Goal: Find specific page/section: Find specific page/section

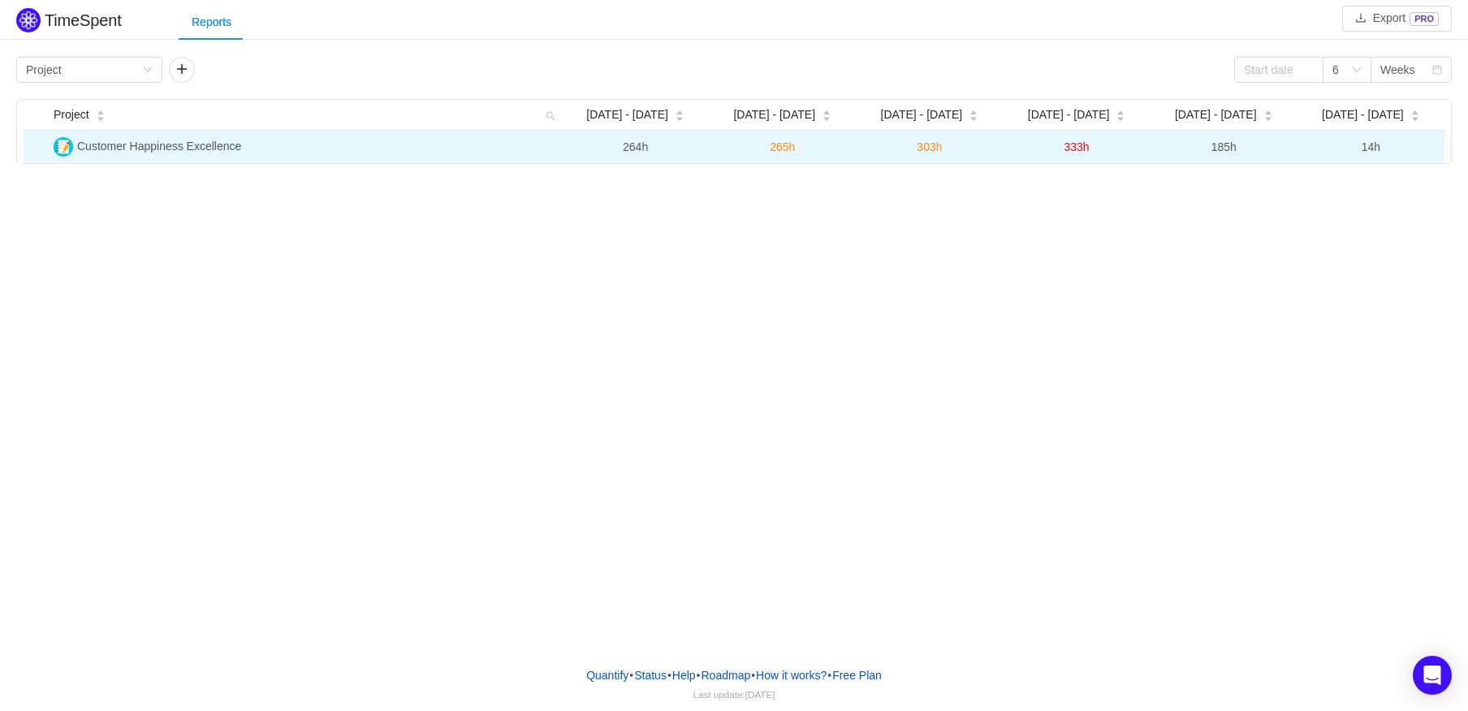
click at [141, 144] on span "Customer Happiness Excellence" at bounding box center [159, 146] width 164 height 13
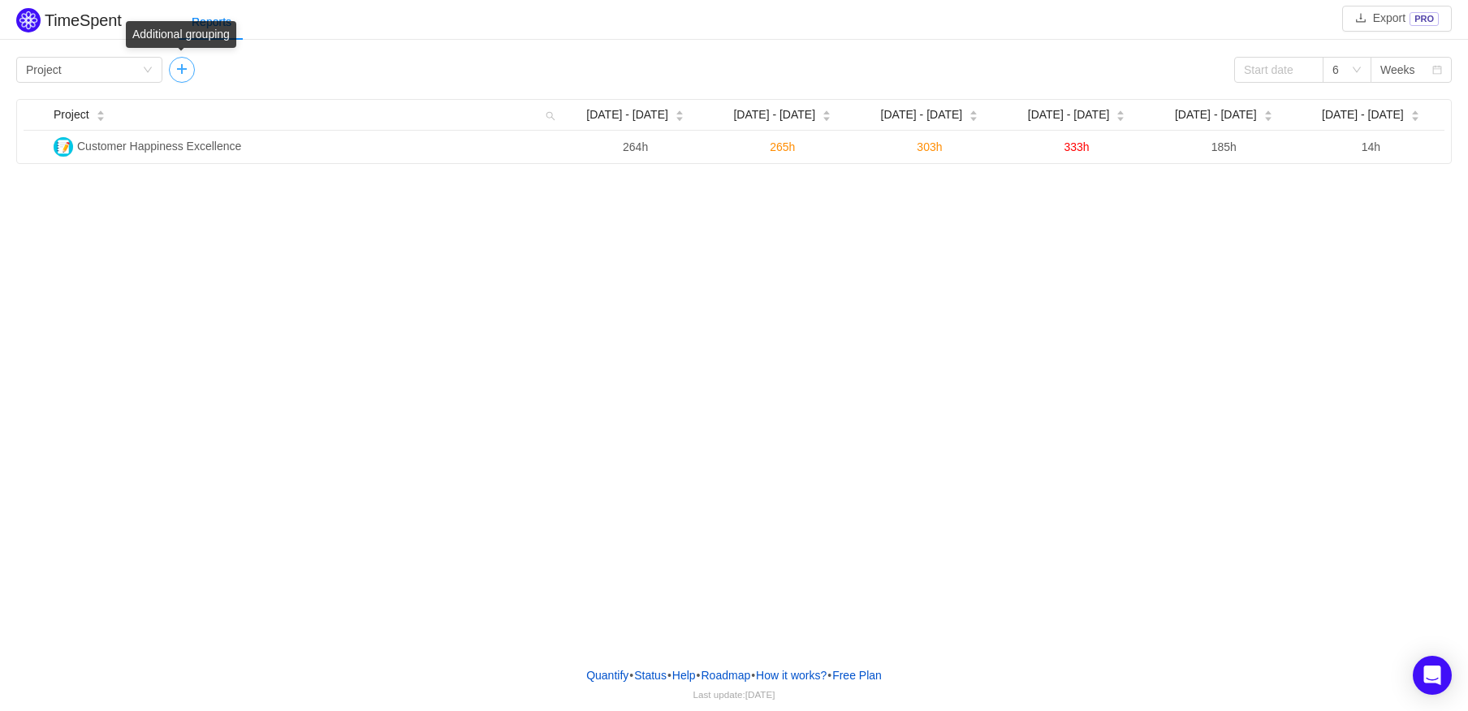
click at [180, 72] on button "button" at bounding box center [182, 70] width 26 height 26
click at [180, 72] on div "Person" at bounding box center [197, 70] width 36 height 24
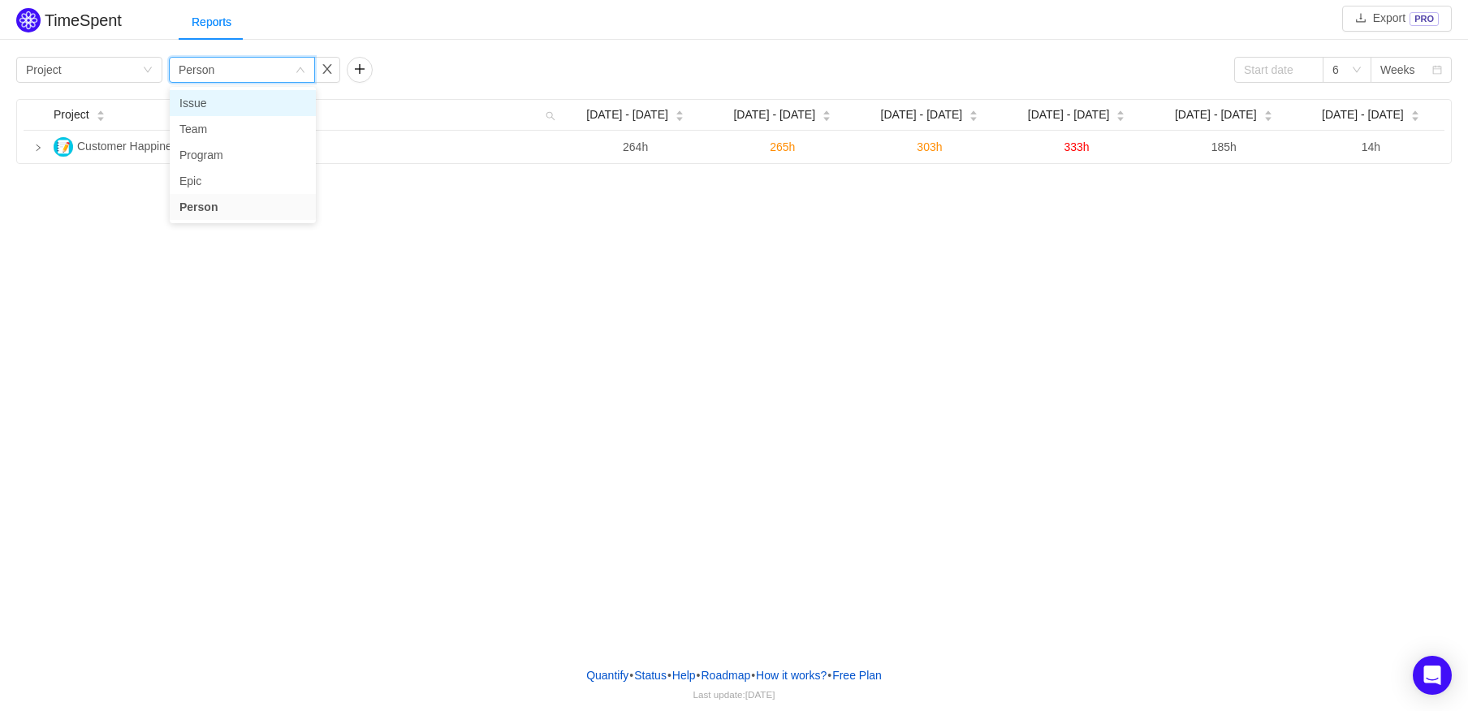
click at [241, 115] on li "Issue" at bounding box center [243, 103] width 146 height 26
click at [232, 82] on div "Group by Issue" at bounding box center [237, 70] width 116 height 24
click at [222, 128] on li "Team" at bounding box center [243, 129] width 146 height 26
click at [231, 68] on div "Group by Team" at bounding box center [237, 70] width 116 height 24
click at [332, 72] on button "button" at bounding box center [327, 70] width 26 height 26
